Goal: Task Accomplishment & Management: Manage account settings

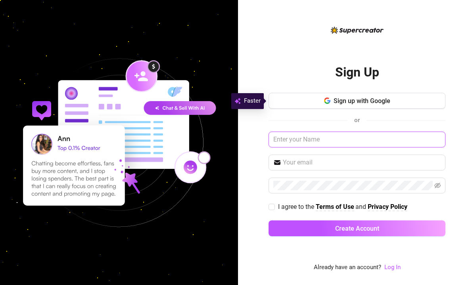
click at [313, 140] on input "text" at bounding box center [357, 140] width 177 height 16
click at [395, 266] on link "Log In" at bounding box center [392, 267] width 16 height 7
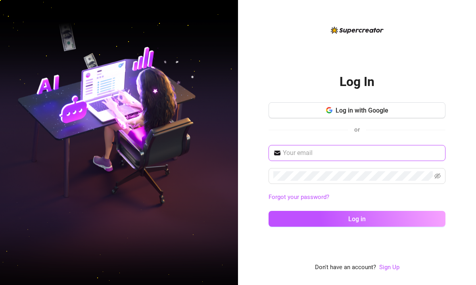
click at [326, 153] on input "text" at bounding box center [362, 153] width 158 height 10
type input "info@miropawells.com"
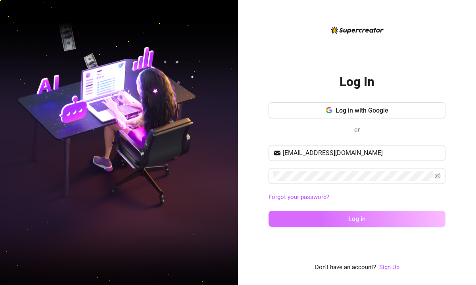
click at [313, 216] on button "Log in" at bounding box center [357, 219] width 177 height 16
